Goal: Complete application form: Complete application form

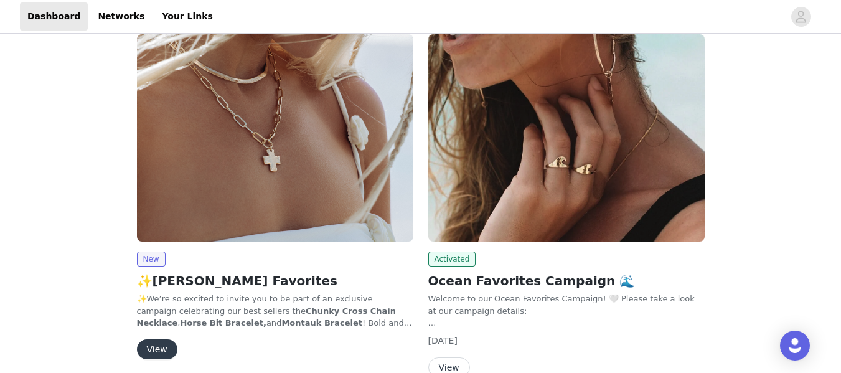
scroll to position [232, 0]
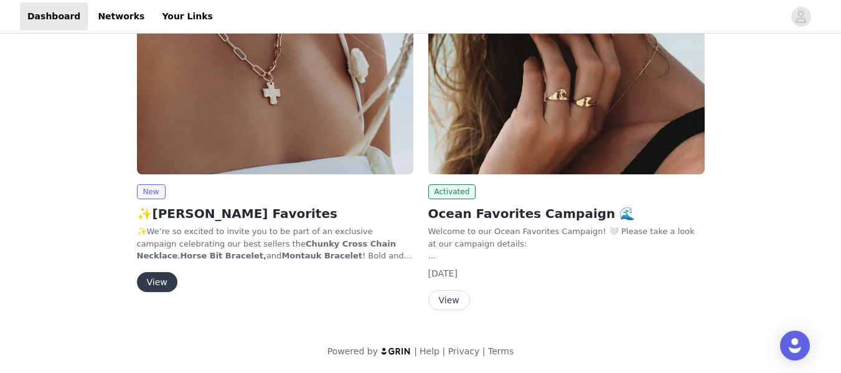
click at [161, 278] on button "View" at bounding box center [157, 282] width 40 height 20
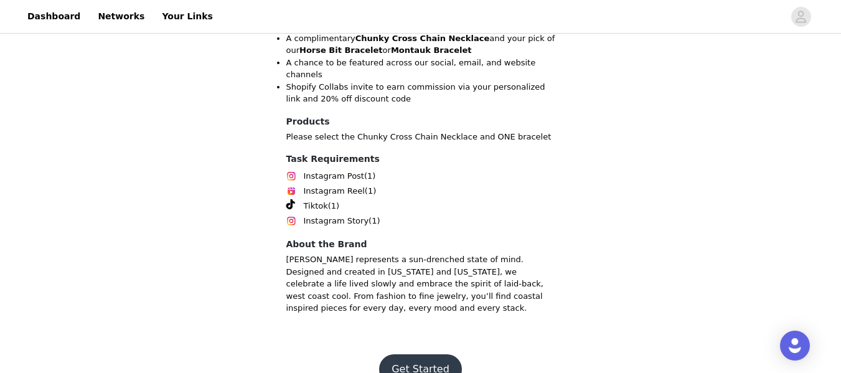
scroll to position [657, 0]
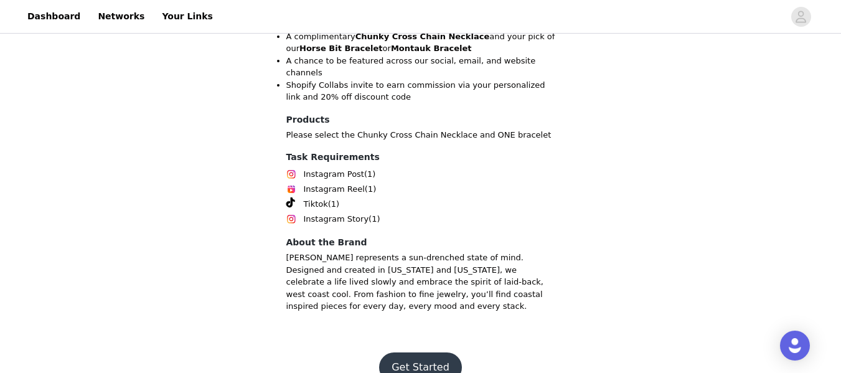
click at [413, 352] on button "Get Started" at bounding box center [420, 367] width 83 height 30
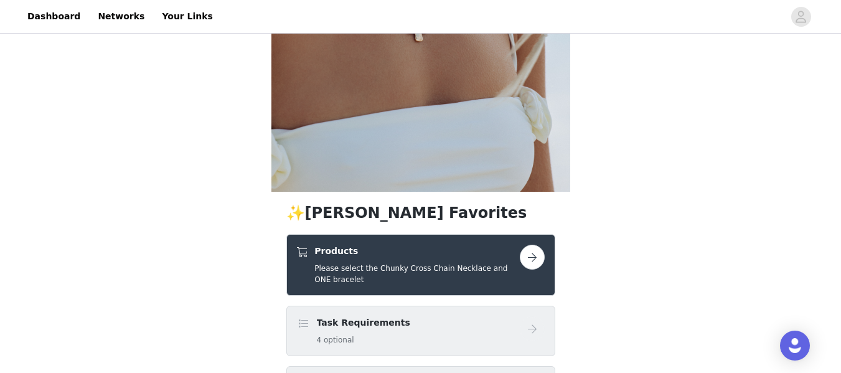
scroll to position [217, 0]
click at [534, 259] on button "button" at bounding box center [532, 257] width 25 height 25
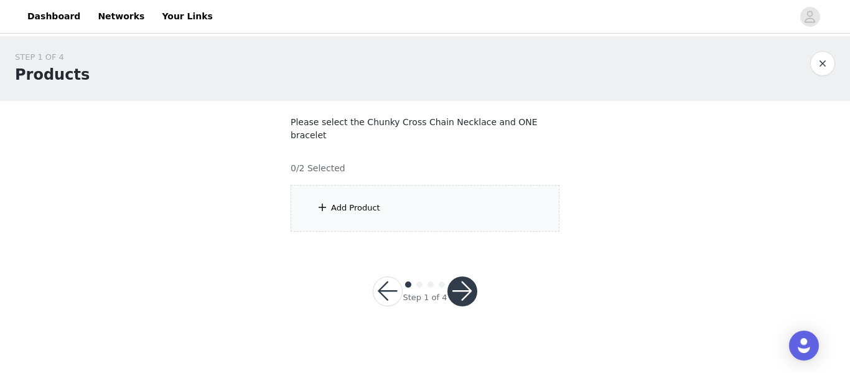
click at [410, 196] on div "Add Product" at bounding box center [425, 208] width 269 height 47
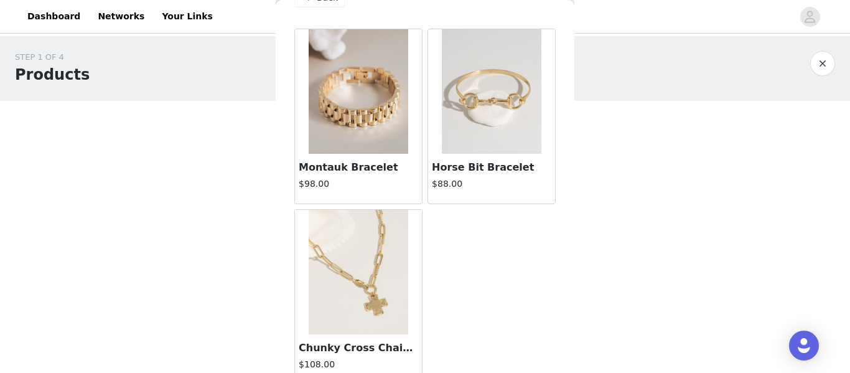
scroll to position [48, 0]
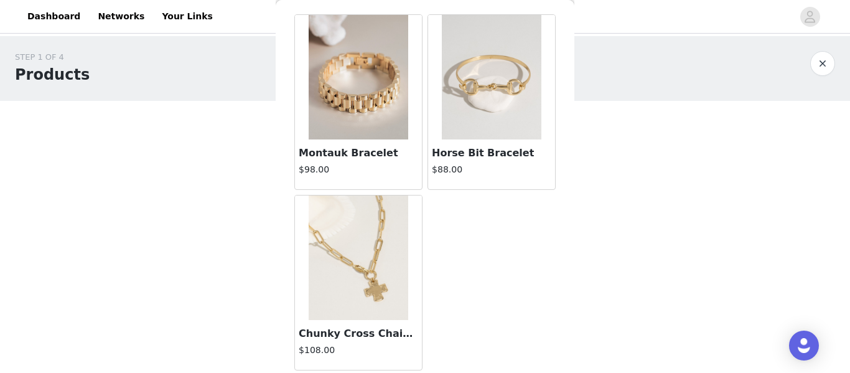
click at [355, 279] on img at bounding box center [359, 257] width 100 height 124
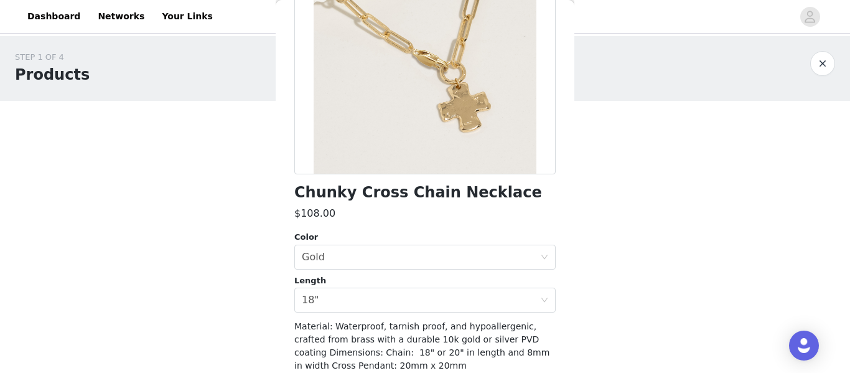
scroll to position [173, 0]
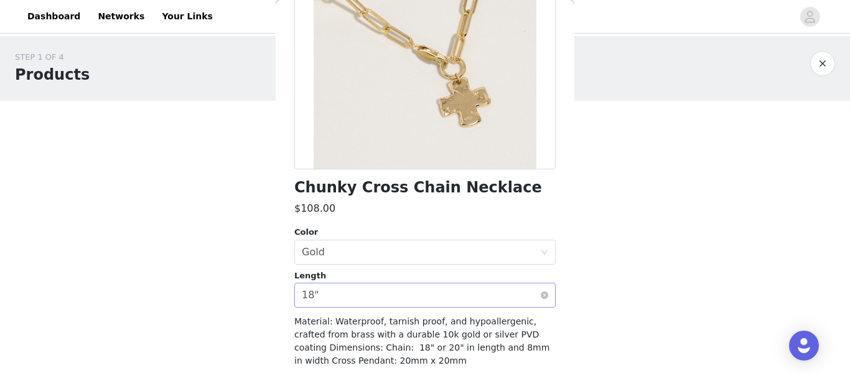
click at [367, 287] on div "Select length 18"" at bounding box center [421, 295] width 238 height 24
click at [350, 295] on div "Select length 18"" at bounding box center [421, 295] width 238 height 24
click at [529, 296] on div "Select length 18"" at bounding box center [421, 295] width 238 height 24
click at [350, 321] on li "18"" at bounding box center [420, 322] width 252 height 20
click at [349, 252] on div "Select color Gold" at bounding box center [421, 252] width 238 height 24
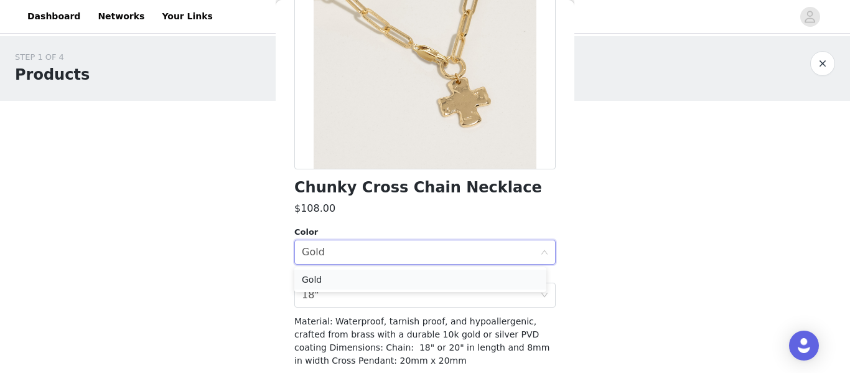
click at [322, 278] on li "Gold" at bounding box center [420, 279] width 252 height 20
click at [322, 248] on div "Gold" at bounding box center [313, 252] width 23 height 24
click at [317, 278] on li "Gold" at bounding box center [420, 279] width 252 height 20
click at [322, 301] on div "Select length 18"" at bounding box center [421, 295] width 238 height 24
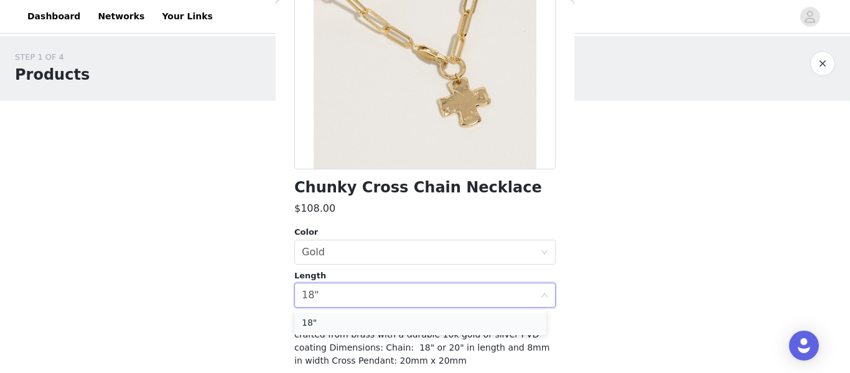
click at [320, 320] on li "18"" at bounding box center [420, 322] width 252 height 20
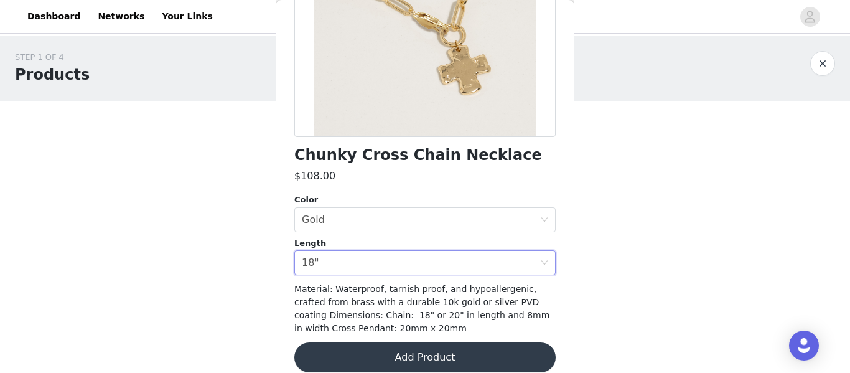
scroll to position [220, 0]
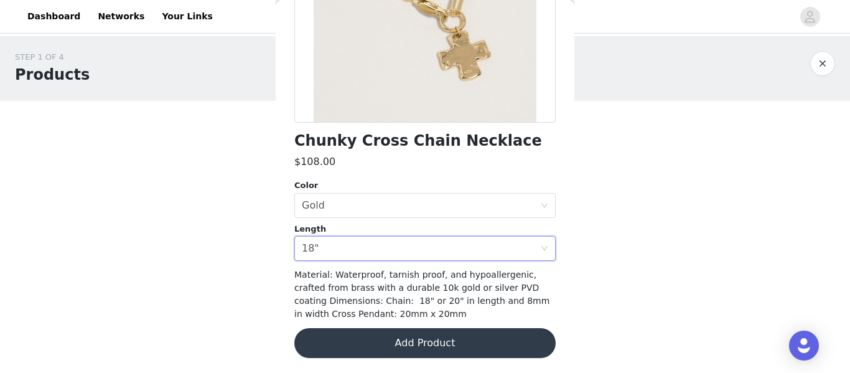
click at [424, 330] on button "Add Product" at bounding box center [424, 343] width 261 height 30
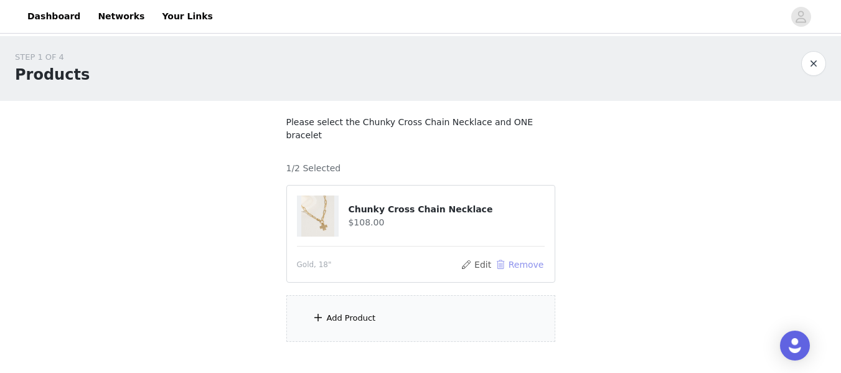
click at [514, 257] on button "Remove" at bounding box center [519, 264] width 50 height 15
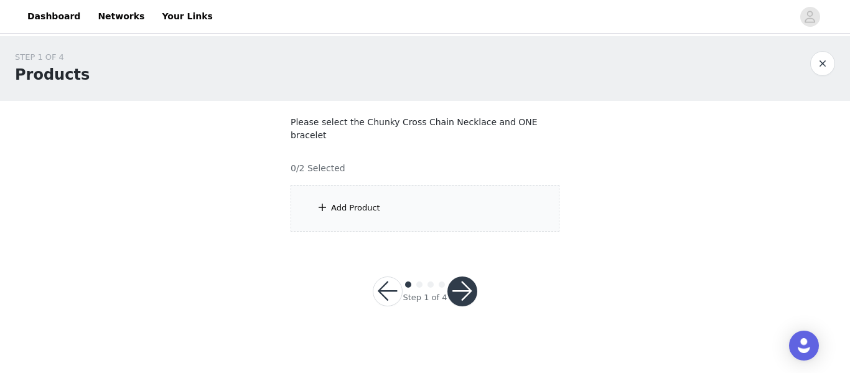
click at [388, 198] on div "Add Product" at bounding box center [425, 208] width 269 height 47
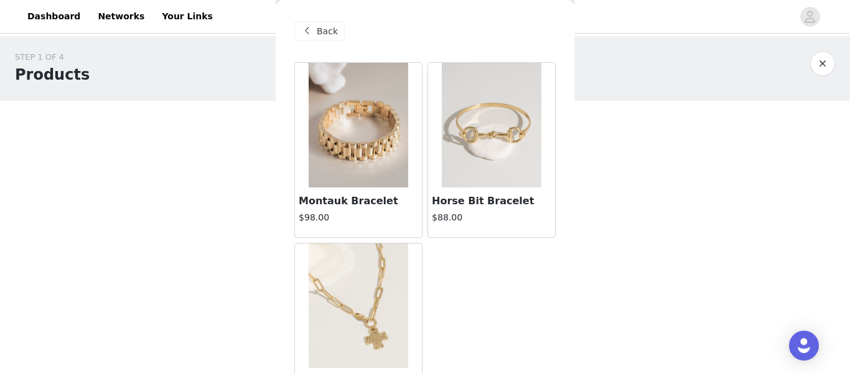
scroll to position [48, 0]
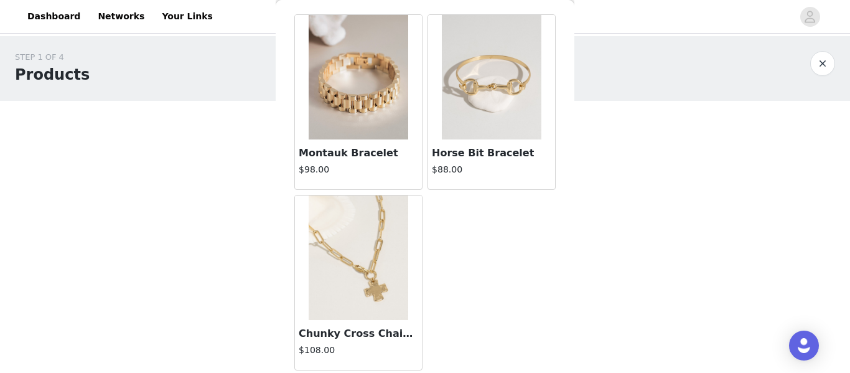
click at [335, 277] on img at bounding box center [359, 257] width 100 height 124
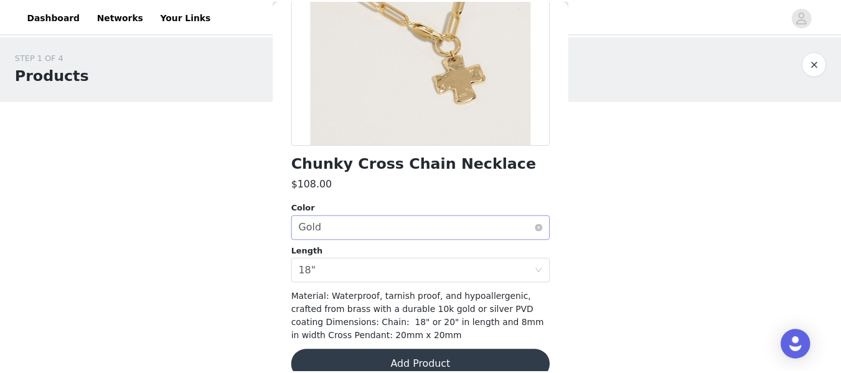
scroll to position [220, 0]
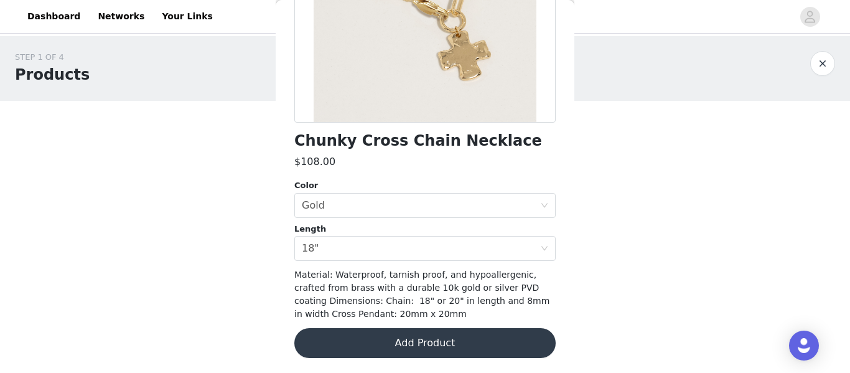
click at [372, 342] on button "Add Product" at bounding box center [424, 343] width 261 height 30
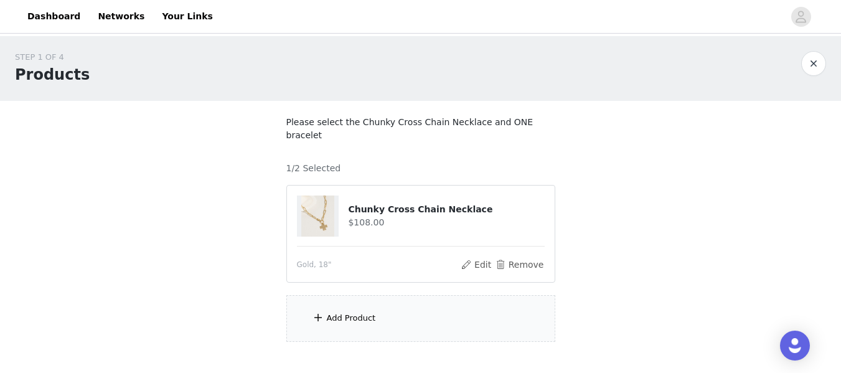
click at [364, 312] on div "Add Product" at bounding box center [351, 318] width 49 height 12
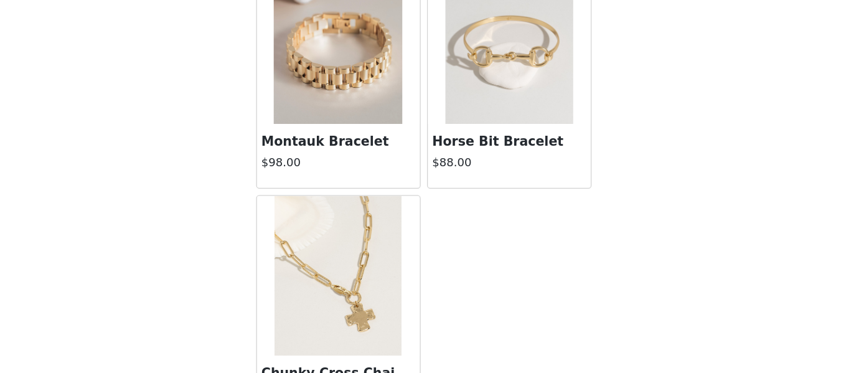
scroll to position [60, 0]
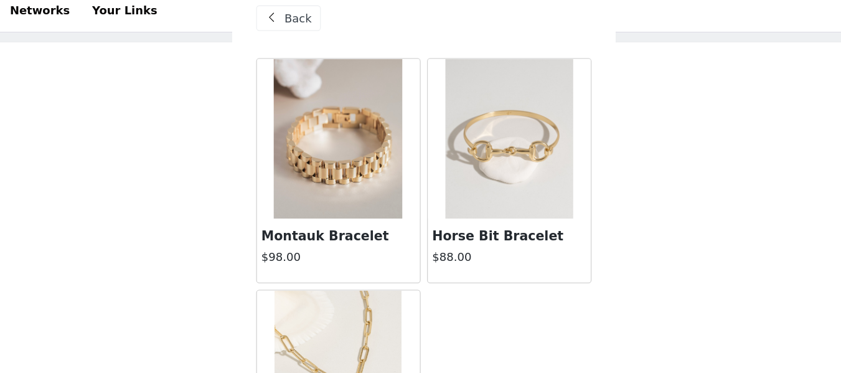
click at [342, 126] on img at bounding box center [354, 116] width 100 height 124
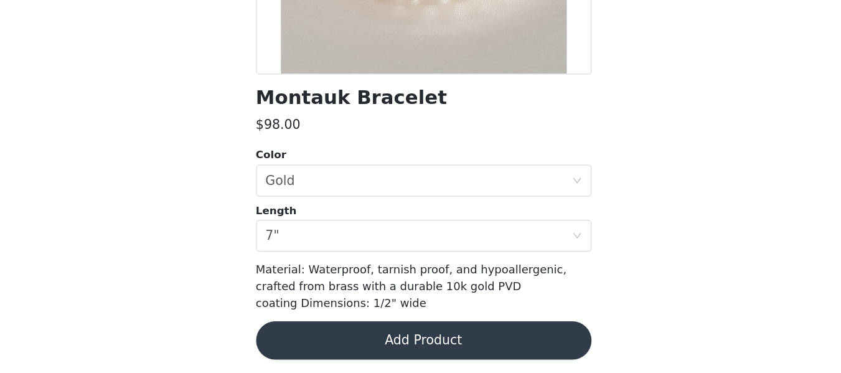
scroll to position [207, 0]
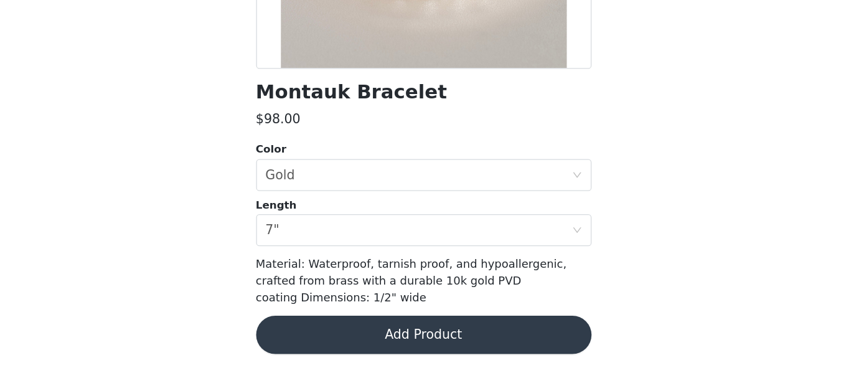
click at [436, 332] on button "Add Product" at bounding box center [420, 343] width 261 height 30
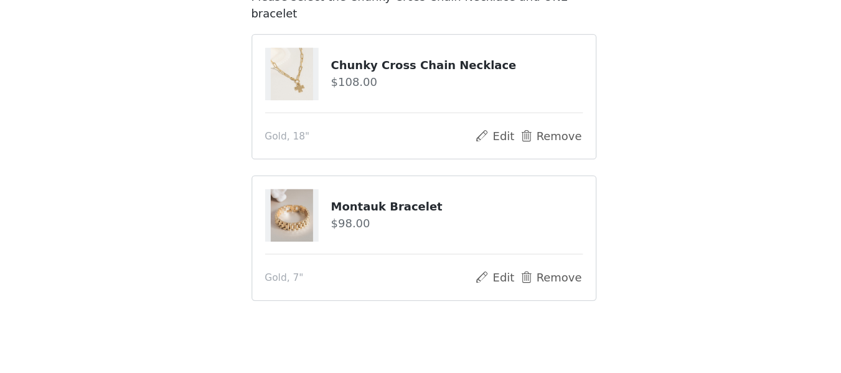
scroll to position [90, 0]
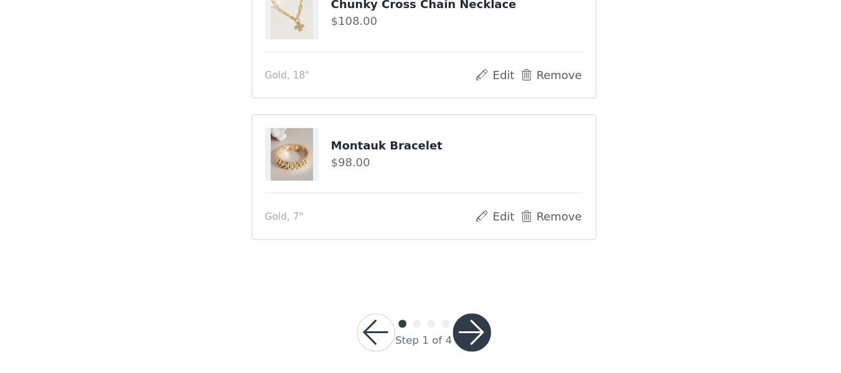
click at [450, 334] on button "button" at bounding box center [458, 341] width 30 height 30
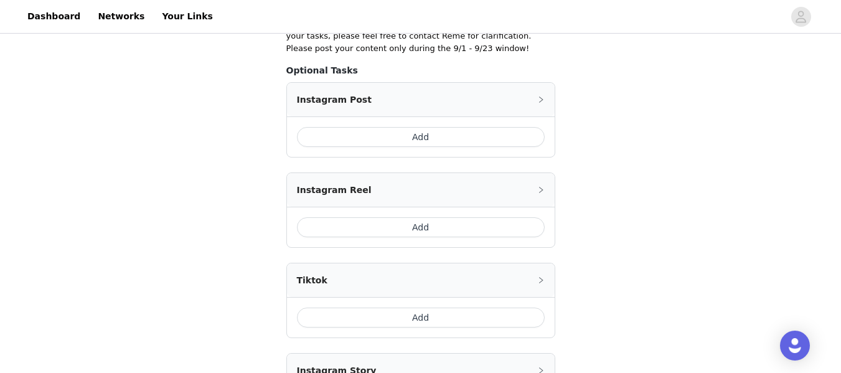
scroll to position [309, 0]
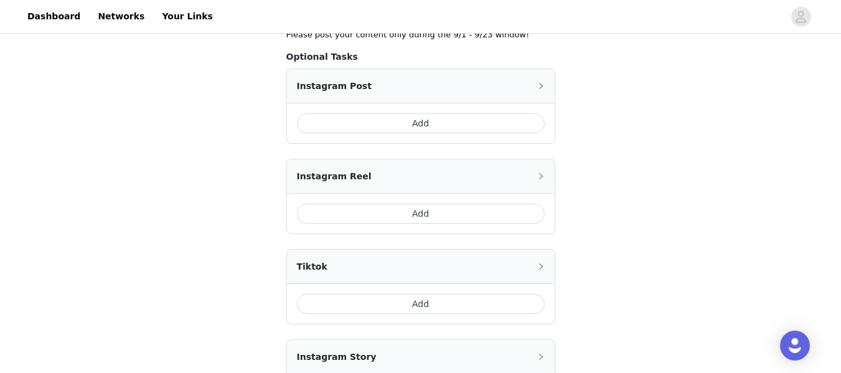
click at [418, 125] on button "Add" at bounding box center [421, 123] width 248 height 20
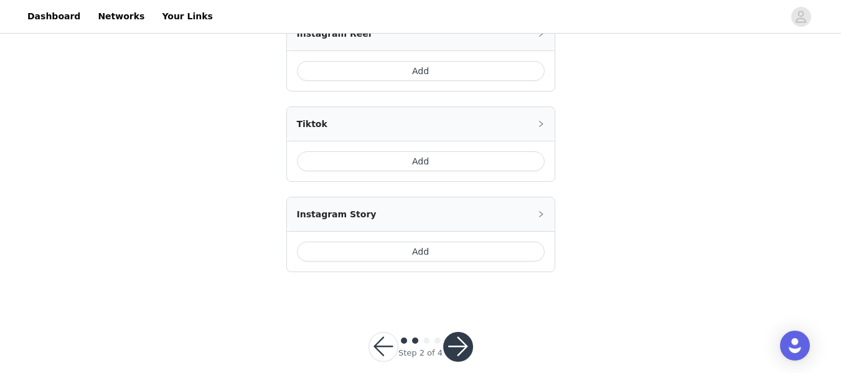
scroll to position [525, 0]
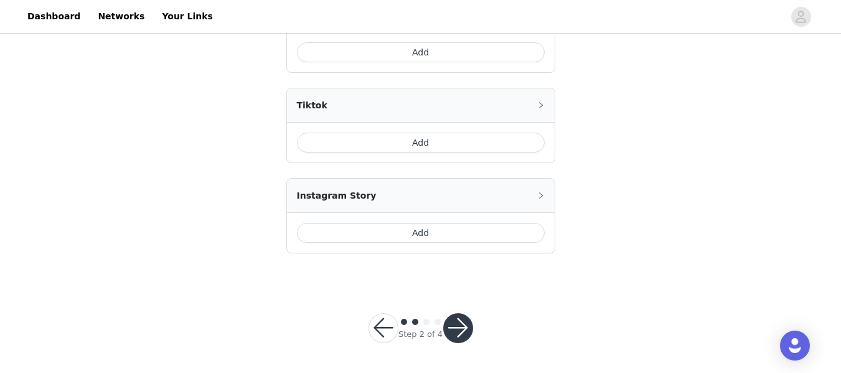
click at [466, 324] on button "button" at bounding box center [458, 328] width 30 height 30
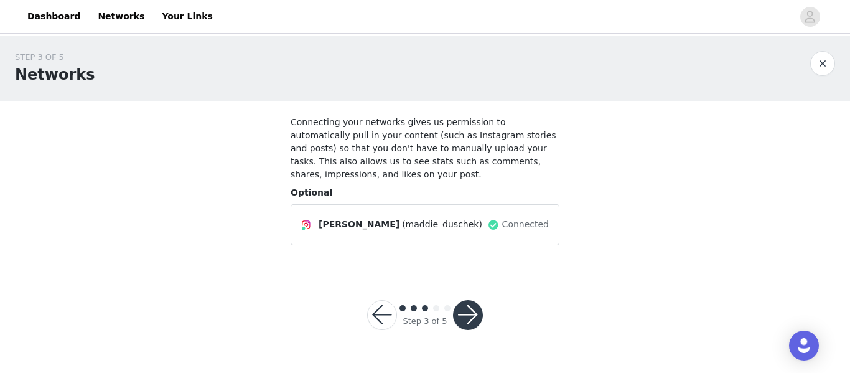
click at [364, 294] on div "Step 3 of 5" at bounding box center [425, 315] width 146 height 60
click at [373, 300] on button "button" at bounding box center [382, 315] width 30 height 30
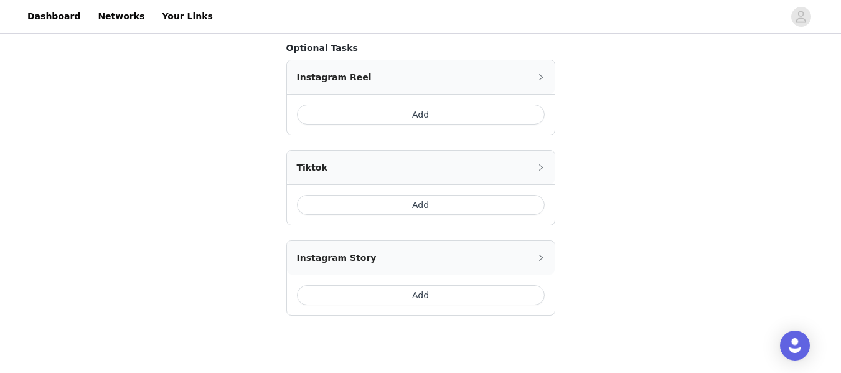
scroll to position [489, 0]
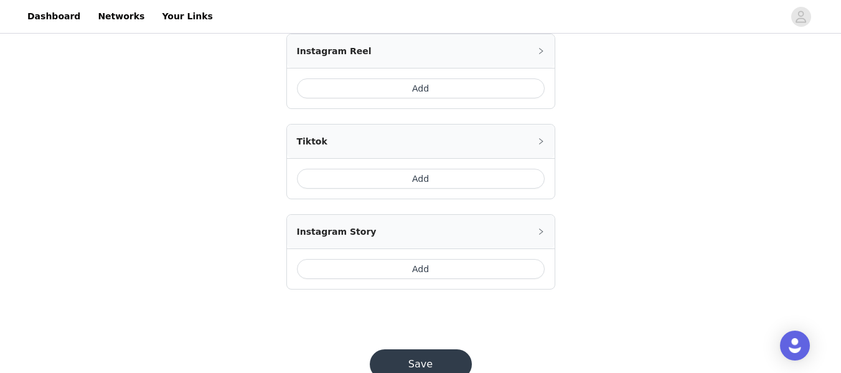
click at [475, 272] on button "Add" at bounding box center [421, 269] width 248 height 20
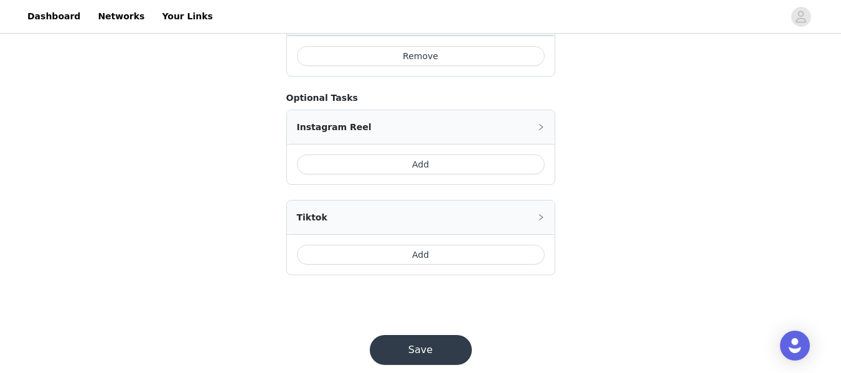
scroll to position [562, 0]
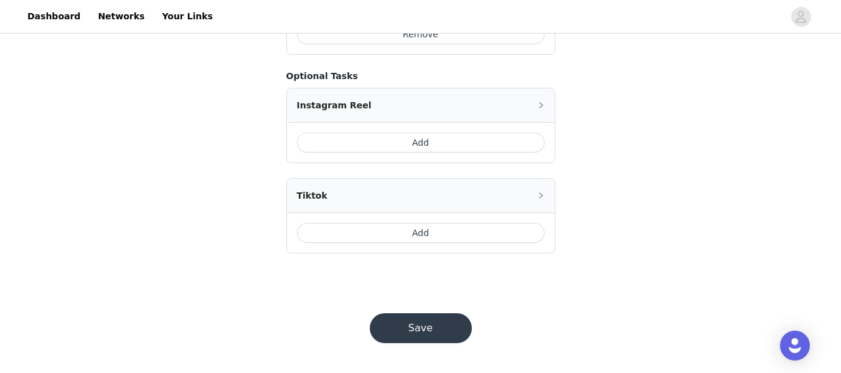
click at [428, 322] on button "Save" at bounding box center [421, 328] width 102 height 30
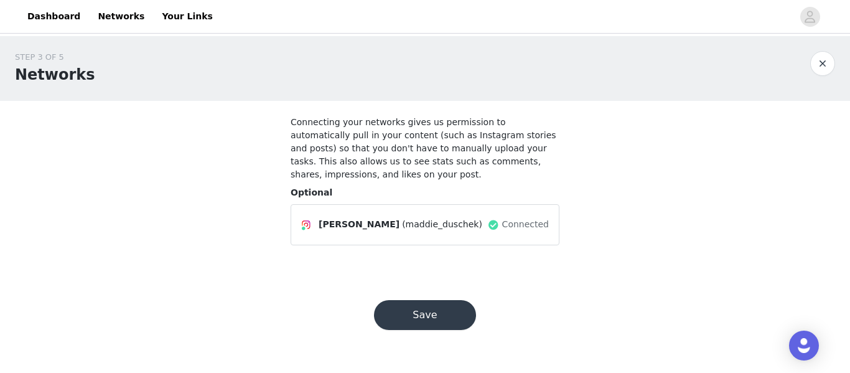
click at [424, 300] on button "Save" at bounding box center [425, 315] width 102 height 30
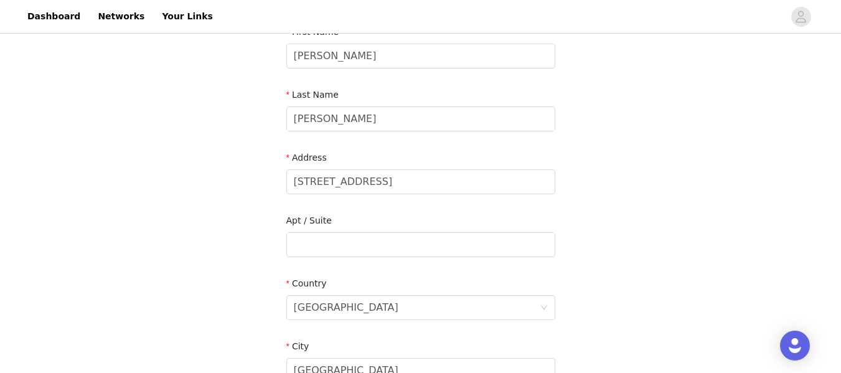
scroll to position [154, 0]
drag, startPoint x: 429, startPoint y: 175, endPoint x: 241, endPoint y: 199, distance: 189.4
click at [241, 199] on div "STEP 4 OF 5 Shipping Information Email [EMAIL_ADDRESS][DOMAIN_NAME] First Name …" at bounding box center [420, 243] width 841 height 723
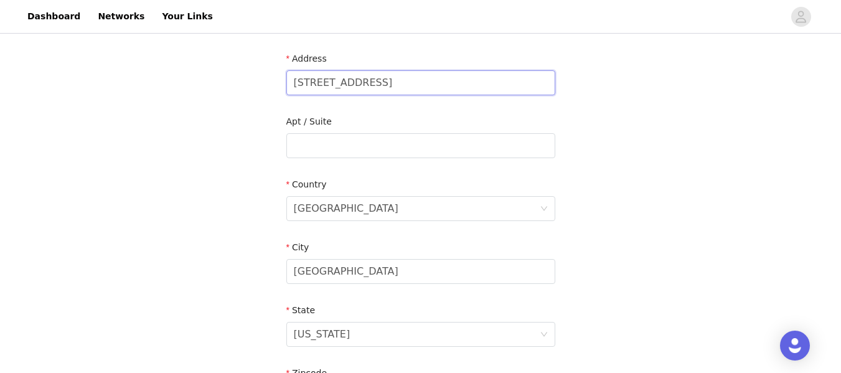
scroll to position [254, 0]
type input "[STREET_ADDRESS]"
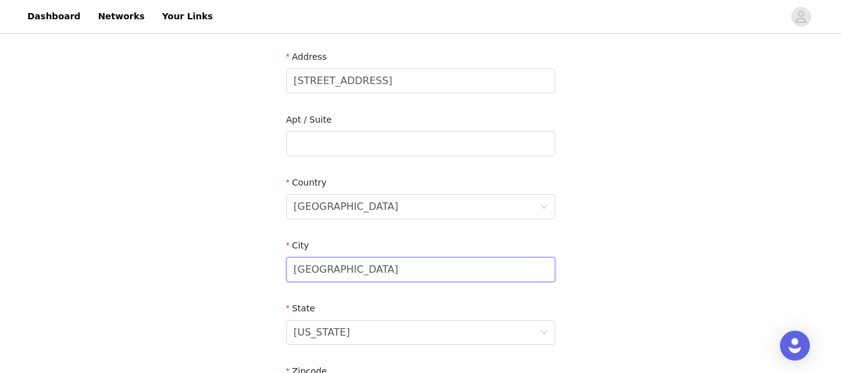
drag, startPoint x: 353, startPoint y: 270, endPoint x: 290, endPoint y: 274, distance: 63.6
click at [290, 274] on input "[GEOGRAPHIC_DATA]" at bounding box center [420, 269] width 269 height 25
type input "P"
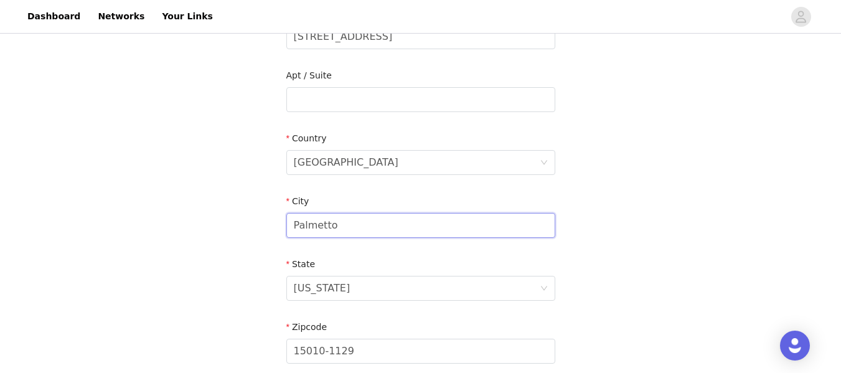
scroll to position [299, 0]
type input "Palmetto"
click at [302, 284] on div "[US_STATE]" at bounding box center [322, 287] width 57 height 24
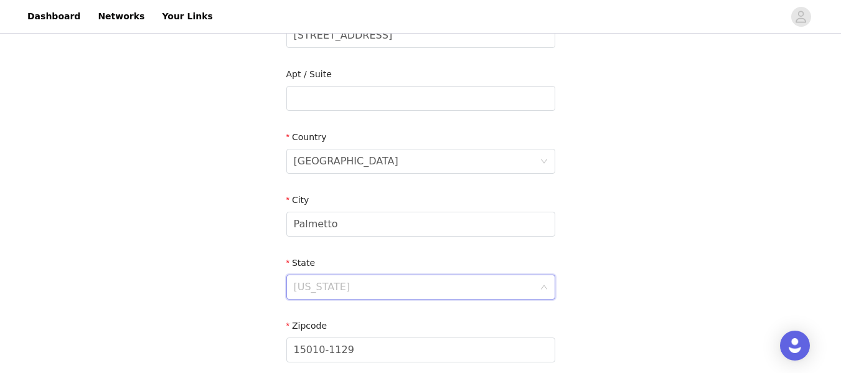
scroll to position [803, 0]
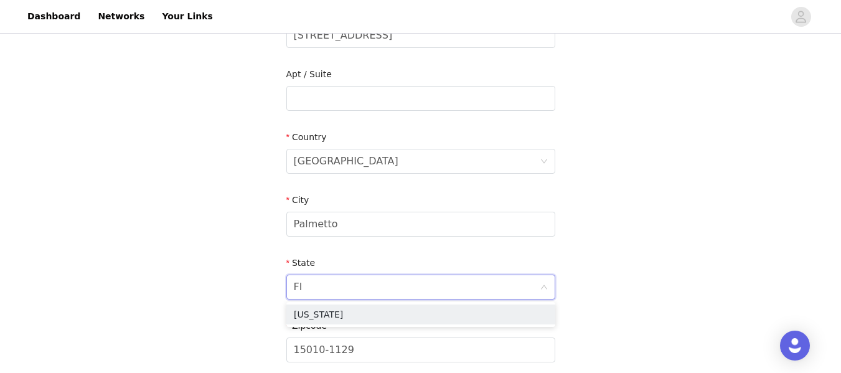
type input "Flo"
click at [309, 315] on li "[US_STATE]" at bounding box center [420, 314] width 269 height 20
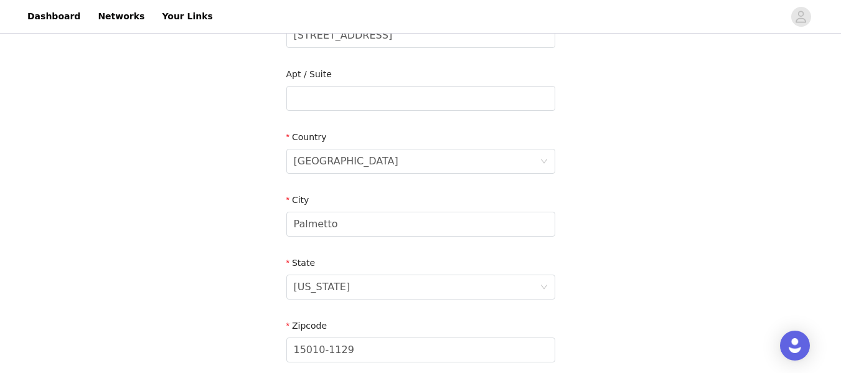
scroll to position [358, 0]
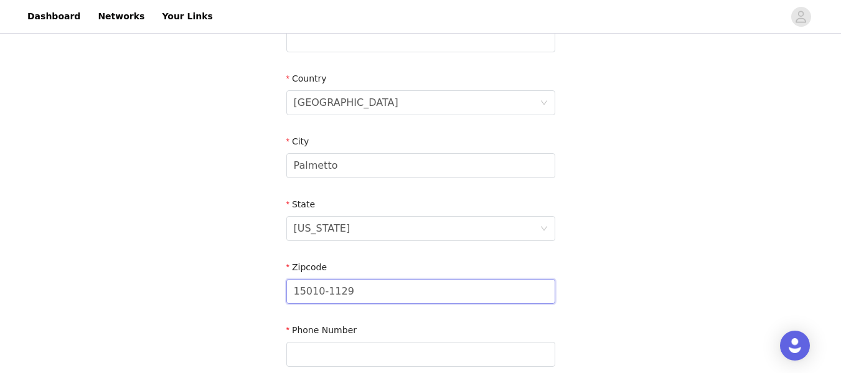
drag, startPoint x: 368, startPoint y: 296, endPoint x: 289, endPoint y: 296, distance: 78.4
click at [289, 296] on input "15010-1129" at bounding box center [420, 291] width 269 height 25
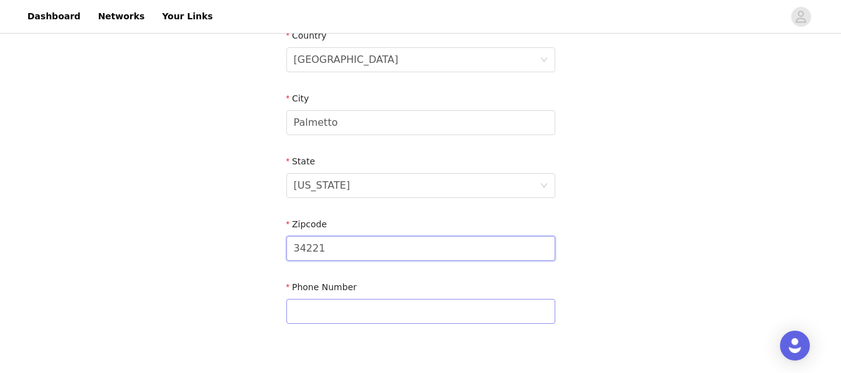
type input "34221"
click at [306, 307] on input "text" at bounding box center [420, 311] width 269 height 25
type input "8"
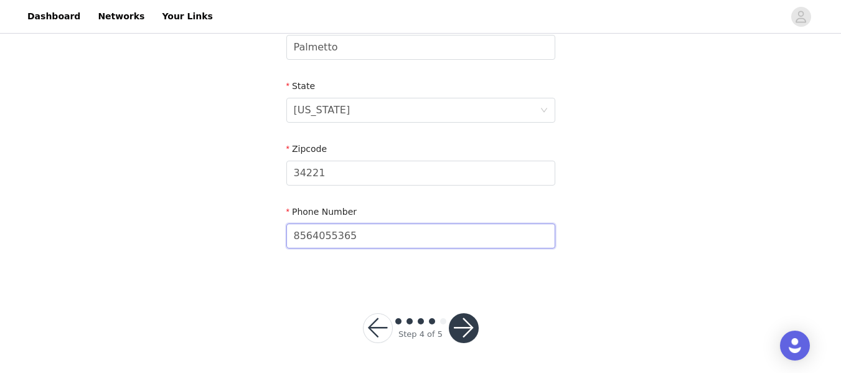
type input "8564055365"
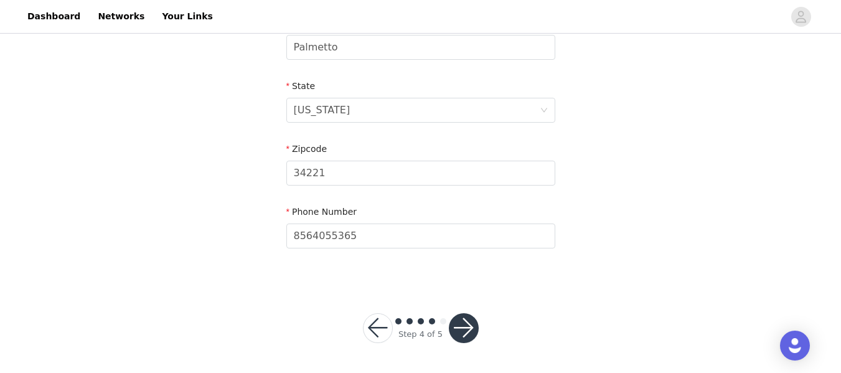
click at [463, 329] on button "button" at bounding box center [464, 328] width 30 height 30
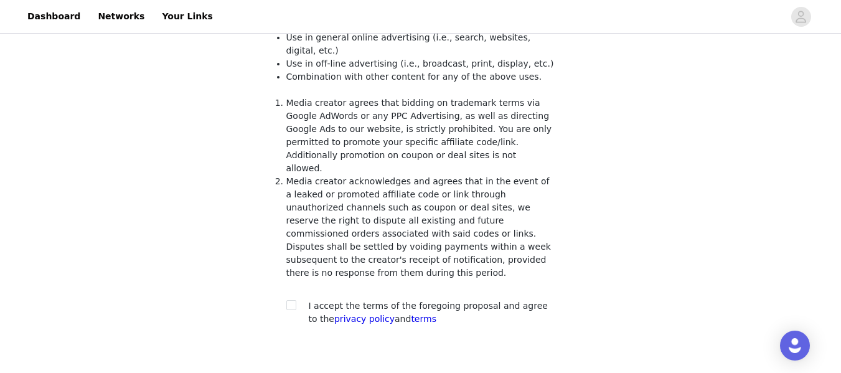
scroll to position [231, 0]
click at [289, 299] on span at bounding box center [291, 304] width 10 height 10
click at [289, 299] on input "checkbox" at bounding box center [290, 303] width 9 height 9
checkbox input "true"
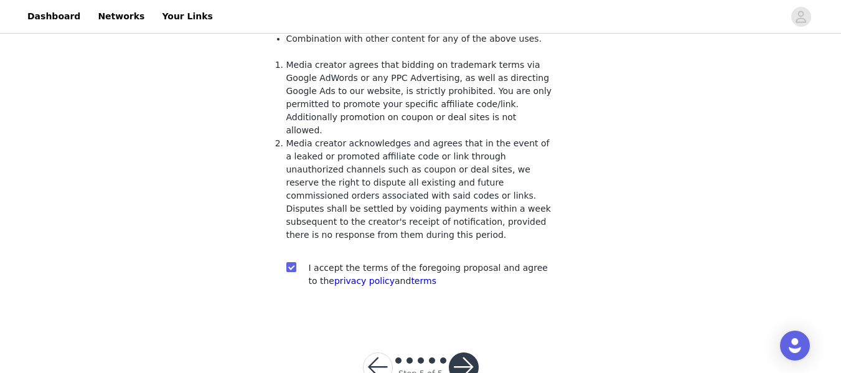
click at [454, 352] on button "button" at bounding box center [464, 367] width 30 height 30
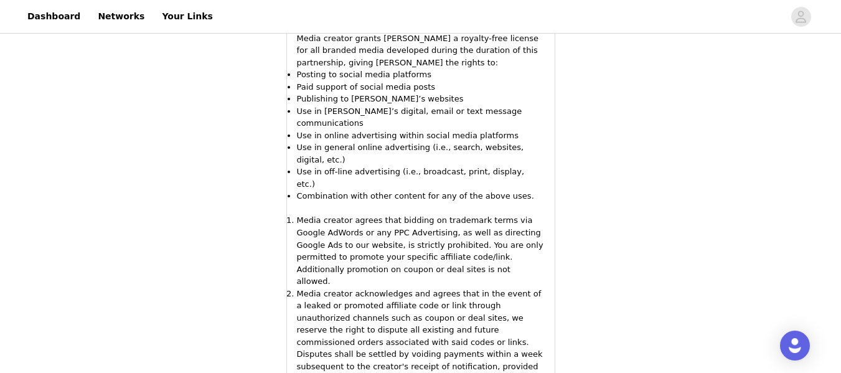
scroll to position [1060, 0]
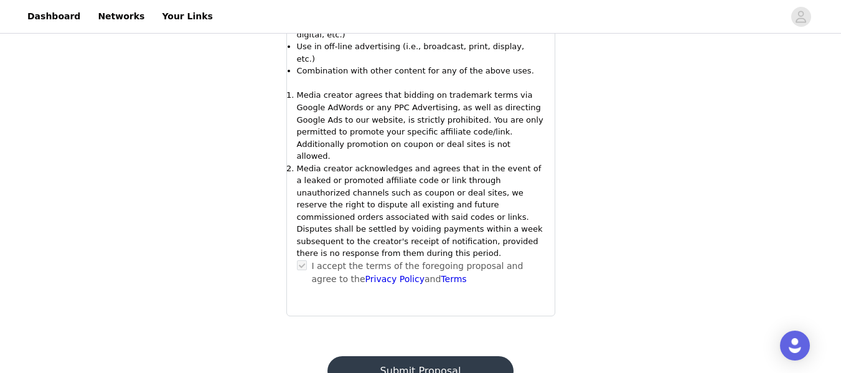
click at [407, 356] on button "Submit Proposal" at bounding box center [420, 371] width 186 height 30
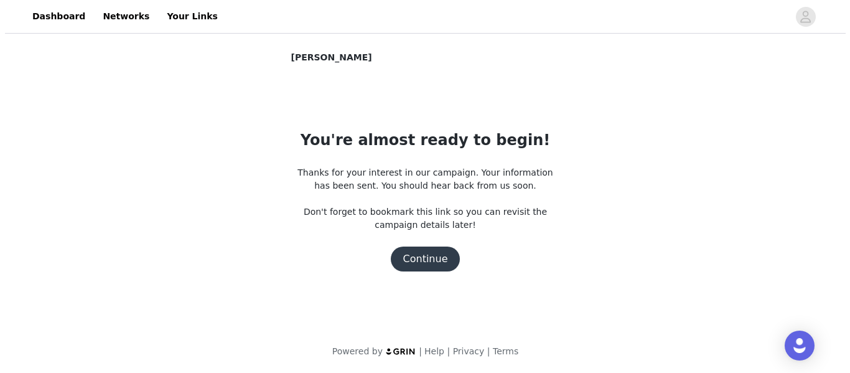
scroll to position [0, 0]
click at [431, 253] on button "Continue" at bounding box center [425, 258] width 70 height 25
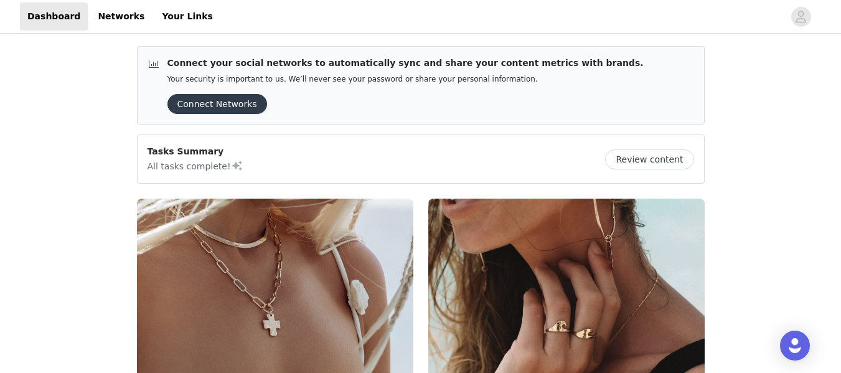
click at [782, 13] on div at bounding box center [501, 16] width 563 height 28
click at [803, 20] on icon "avatar" at bounding box center [801, 17] width 12 height 20
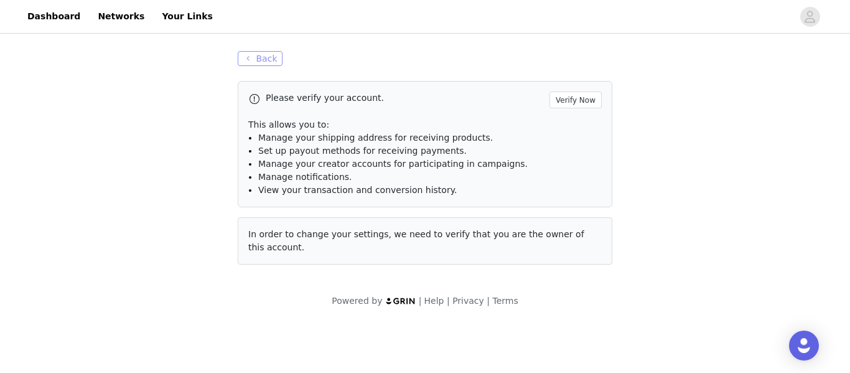
click at [270, 55] on button "Back" at bounding box center [260, 58] width 45 height 15
click at [263, 60] on button "Back" at bounding box center [260, 58] width 45 height 15
